Goal: Task Accomplishment & Management: Complete application form

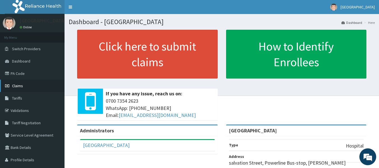
click at [30, 87] on link "Claims" at bounding box center [32, 86] width 65 height 12
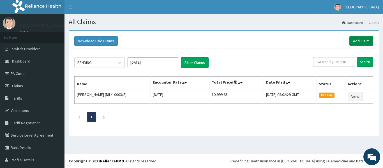
click at [364, 39] on link "Add Claim" at bounding box center [362, 41] width 24 height 10
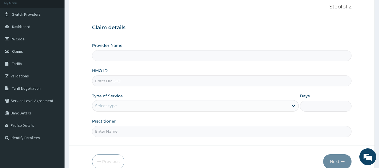
scroll to position [35, 0]
type input "[GEOGRAPHIC_DATA]"
click at [205, 79] on input "HMO ID" at bounding box center [222, 80] width 260 height 11
type input "DIL/10003/A"
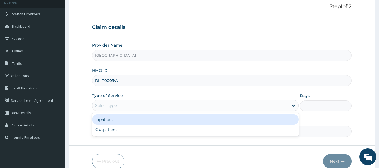
click at [225, 104] on div "Select type" at bounding box center [190, 105] width 196 height 9
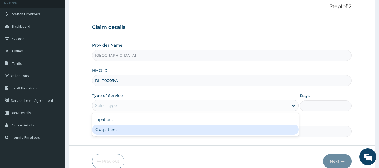
click at [232, 133] on div "Outpatient" at bounding box center [195, 130] width 207 height 10
type input "1"
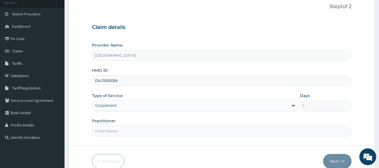
click at [193, 136] on input "Practitioner" at bounding box center [222, 131] width 260 height 11
type input "DR Dike"
click at [333, 160] on button "Next" at bounding box center [337, 161] width 28 height 15
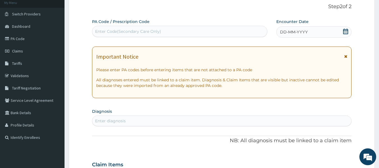
click at [143, 31] on div "Enter Code(Secondary Care Only)" at bounding box center [128, 32] width 66 height 6
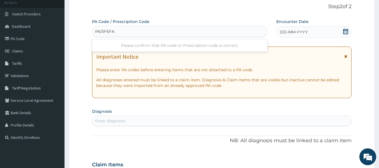
type input "PA/5FEFAF"
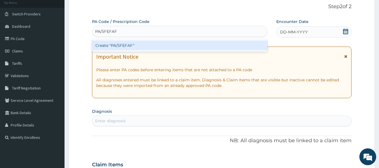
click at [159, 49] on div "Create "PA/5FEFAF"" at bounding box center [180, 45] width 176 height 10
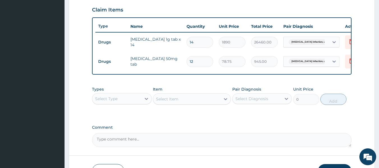
scroll to position [192, 0]
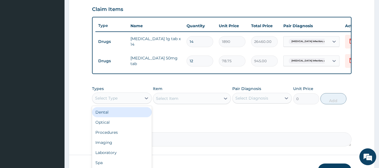
click at [130, 99] on div "Select Type" at bounding box center [116, 98] width 49 height 9
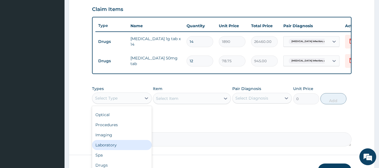
scroll to position [19, 0]
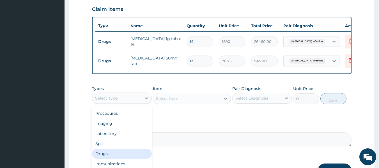
click at [112, 159] on div "Drugs" at bounding box center [122, 154] width 60 height 10
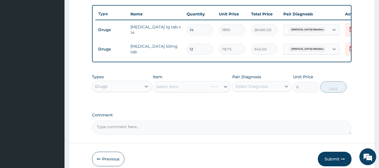
scroll to position [204, 0]
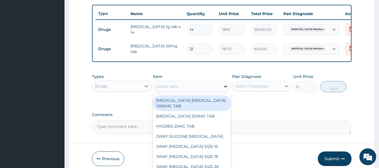
click at [225, 89] on icon at bounding box center [226, 87] width 6 height 6
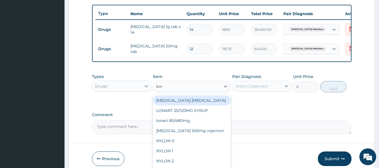
type input "lona"
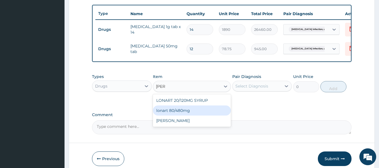
click at [209, 116] on div "lonart 80/480mg" at bounding box center [192, 111] width 78 height 10
type input "340.91748"
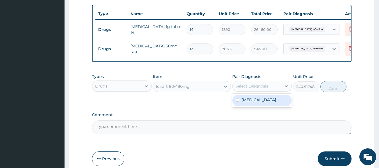
click at [265, 86] on div "Select Diagnosis" at bounding box center [257, 86] width 49 height 9
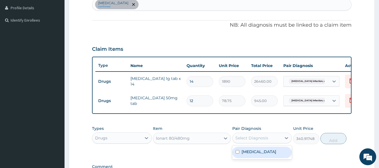
scroll to position [151, 0]
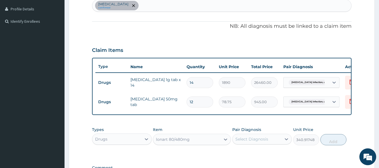
click at [188, 3] on div "Salmonella infection, unspecified confirmed" at bounding box center [221, 6] width 259 height 12
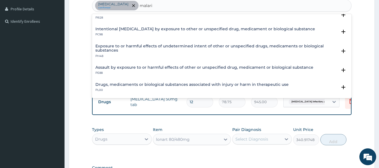
scroll to position [0, 0]
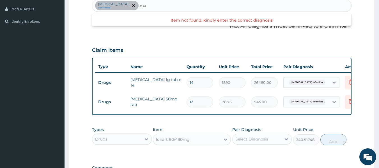
type input "m"
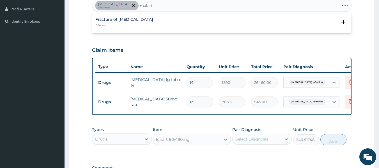
type input "malaria"
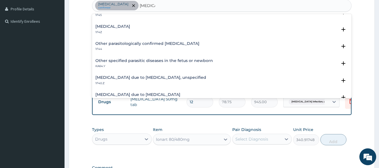
scroll to position [28, 0]
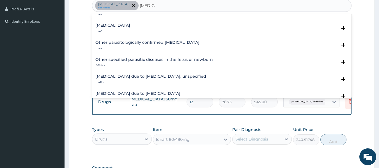
click at [161, 76] on h4 "Malaria due to Plasmodium falciparum, unspecified" at bounding box center [150, 76] width 111 height 4
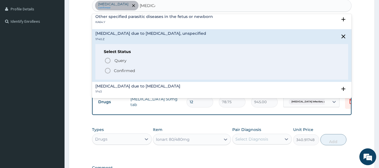
scroll to position [73, 0]
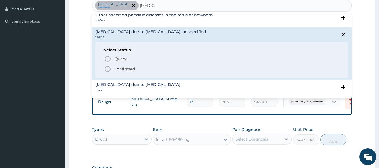
click at [107, 70] on icon "status option filled" at bounding box center [107, 69] width 7 height 7
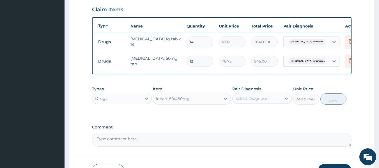
scroll to position [192, 0]
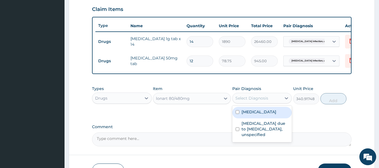
click at [271, 98] on div "Select Diagnosis" at bounding box center [257, 98] width 49 height 9
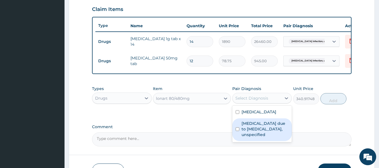
click at [265, 129] on div "Malaria due to Plasmodium falciparum, unspecified" at bounding box center [262, 129] width 60 height 23
checkbox input "true"
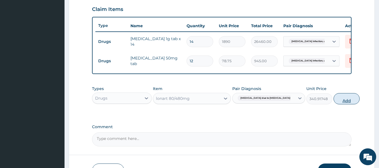
click at [334, 104] on button "Add" at bounding box center [347, 98] width 26 height 11
type input "0"
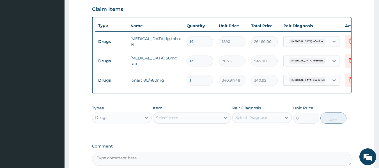
type input "0.00"
type input "6"
type input "2045.50"
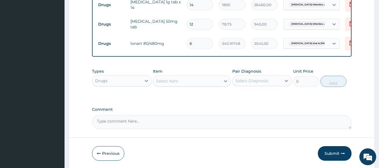
scroll to position [229, 0]
type input "6"
click at [189, 84] on div "Select Item" at bounding box center [186, 80] width 67 height 9
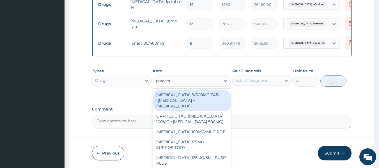
type input "paraceta"
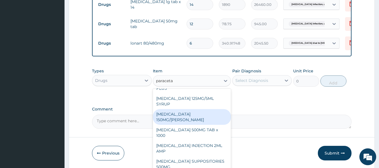
scroll to position [79, 0]
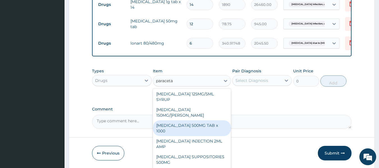
click at [207, 122] on div "PARACETAMOL 500MG TAB x 1000" at bounding box center [192, 128] width 78 height 16
type input "11.025"
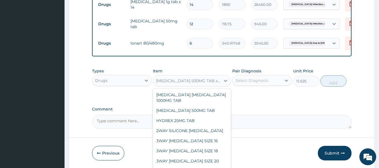
click at [191, 83] on div "PARACETAMOL 500MG TAB x 1000" at bounding box center [188, 81] width 65 height 6
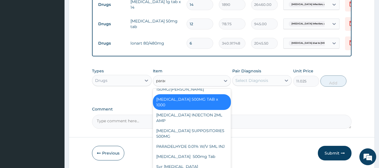
scroll to position [90, 0]
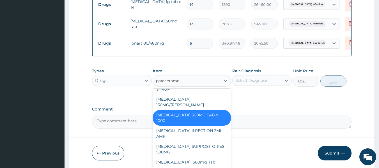
type input "paracetamol"
click at [188, 161] on div "Paracetamol 500mg Tab" at bounding box center [192, 162] width 78 height 10
type input "25"
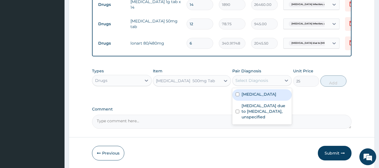
click at [272, 85] on div "Select Diagnosis" at bounding box center [257, 80] width 49 height 9
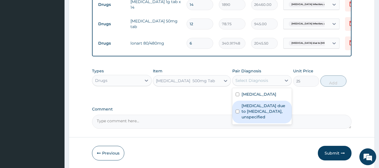
click at [261, 120] on label "Malaria due to Plasmodium falciparum, unspecified" at bounding box center [265, 111] width 47 height 17
checkbox input "true"
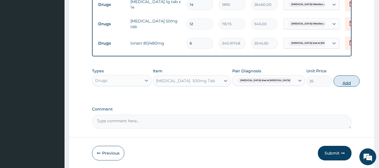
click at [334, 86] on button "Add" at bounding box center [347, 81] width 26 height 11
type input "0"
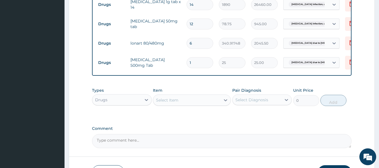
type input "18"
type input "450.00"
type input "18"
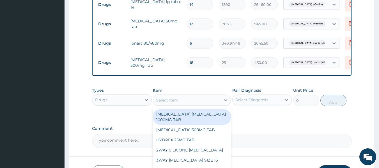
click at [183, 104] on div "Select Item" at bounding box center [186, 100] width 67 height 9
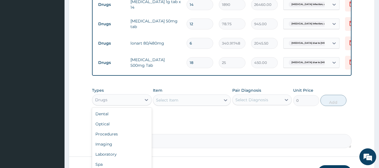
click at [115, 103] on div "Drugs" at bounding box center [116, 99] width 49 height 9
click at [109, 158] on div "Laboratory" at bounding box center [122, 154] width 60 height 10
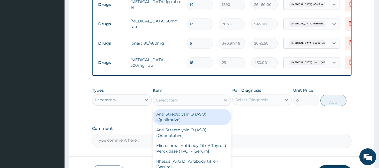
click at [218, 104] on div "Select Item" at bounding box center [186, 100] width 67 height 9
type input "fbc"
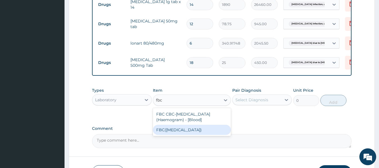
click at [210, 135] on div "FBC(FULL BLOOD COUNT)" at bounding box center [192, 130] width 78 height 10
type input "3500"
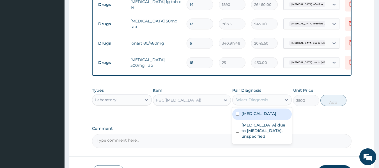
click at [267, 101] on div "Select Diagnosis" at bounding box center [257, 99] width 49 height 9
click at [256, 117] on label "Salmonella infection, unspecified" at bounding box center [259, 114] width 35 height 6
checkbox input "true"
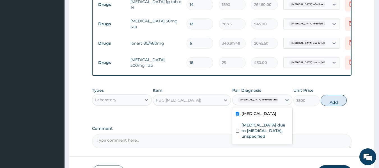
click at [334, 105] on button "Add" at bounding box center [334, 100] width 26 height 11
type input "0"
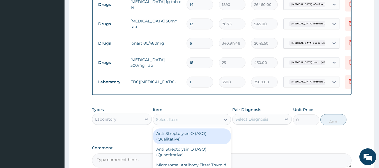
click at [172, 122] on div "Select Item" at bounding box center [167, 120] width 22 height 6
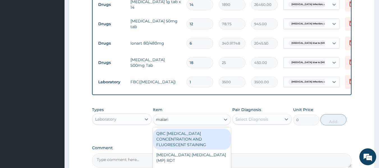
type input "malaria"
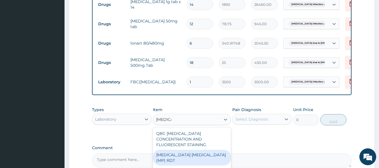
click at [194, 154] on div "MALARIA PARASITE (MP) RDT" at bounding box center [192, 158] width 78 height 16
type input "1500"
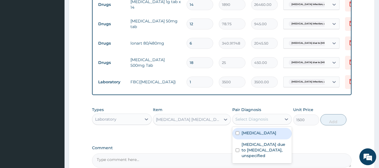
click at [269, 123] on div "Select Diagnosis" at bounding box center [257, 119] width 49 height 9
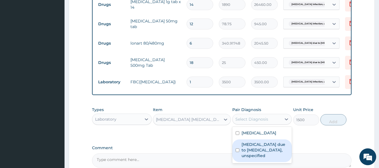
click at [261, 156] on label "Malaria due to Plasmodium falciparum, unspecified" at bounding box center [265, 150] width 47 height 17
checkbox input "true"
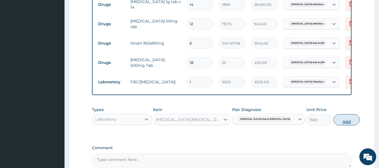
click at [336, 125] on button "Add" at bounding box center [347, 119] width 26 height 11
type input "0"
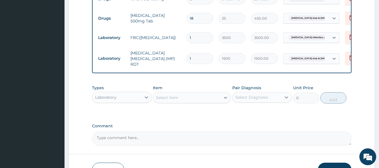
scroll to position [274, 0]
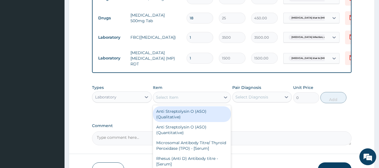
click at [171, 99] on div "Select Item" at bounding box center [167, 98] width 22 height 6
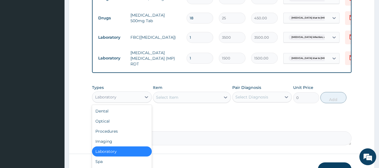
click at [119, 101] on div "Laboratory" at bounding box center [116, 97] width 49 height 9
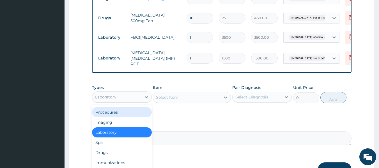
click at [115, 109] on div "Procedures" at bounding box center [122, 112] width 60 height 10
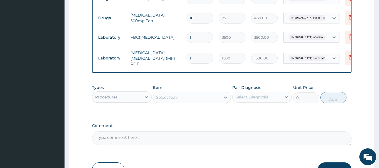
click at [195, 100] on div "Select Item" at bounding box center [186, 97] width 67 height 9
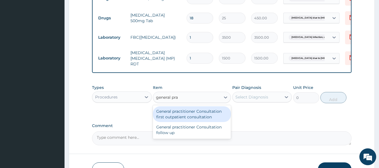
type input "general prac"
click at [206, 121] on div "General practitioner Consultation first outpatient consultation" at bounding box center [192, 114] width 78 height 16
type input "3000"
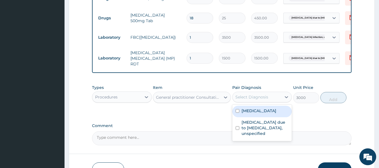
click at [275, 99] on div "Select Diagnosis" at bounding box center [257, 97] width 49 height 9
click at [263, 113] on label "Salmonella infection, unspecified" at bounding box center [259, 111] width 35 height 6
checkbox input "true"
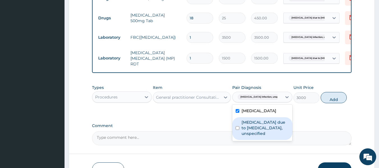
click at [260, 140] on div "Malaria due to Plasmodium falciparum, unspecified" at bounding box center [262, 128] width 60 height 23
checkbox input "true"
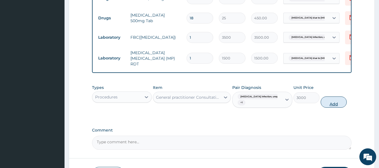
click at [332, 103] on button "Add" at bounding box center [334, 102] width 26 height 11
type input "0"
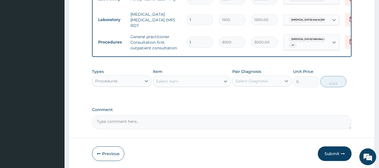
scroll to position [334, 0]
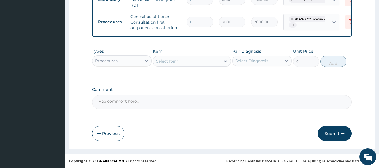
click at [332, 129] on button "Submit" at bounding box center [335, 133] width 34 height 15
